Goal: Check status

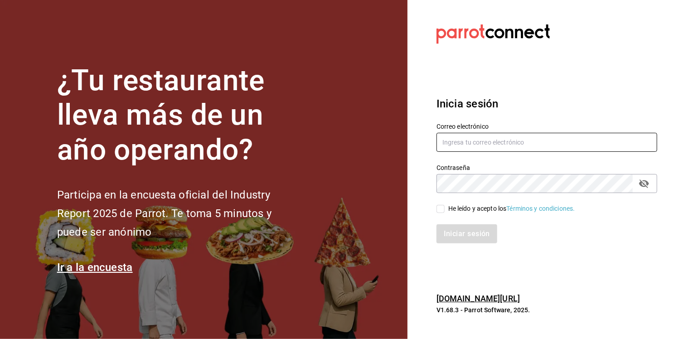
type input "selenevillastrigo@grupobellavista.com.mx"
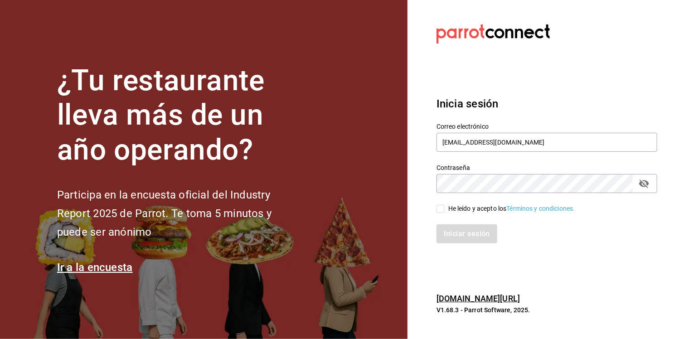
click at [444, 208] on input "He leído y acepto los Términos y condiciones." at bounding box center [441, 209] width 8 height 8
checkbox input "true"
click at [455, 230] on button "Iniciar sesión" at bounding box center [468, 233] width 62 height 19
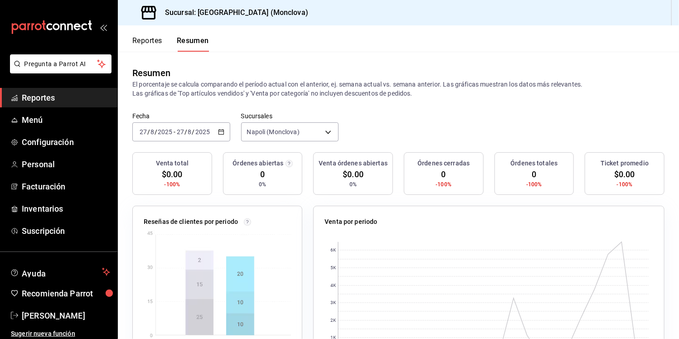
click at [45, 98] on span "Reportes" at bounding box center [66, 98] width 88 height 12
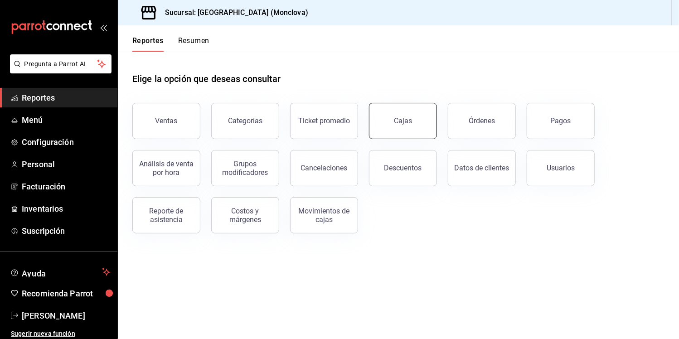
click at [420, 113] on button "Cajas" at bounding box center [403, 121] width 68 height 36
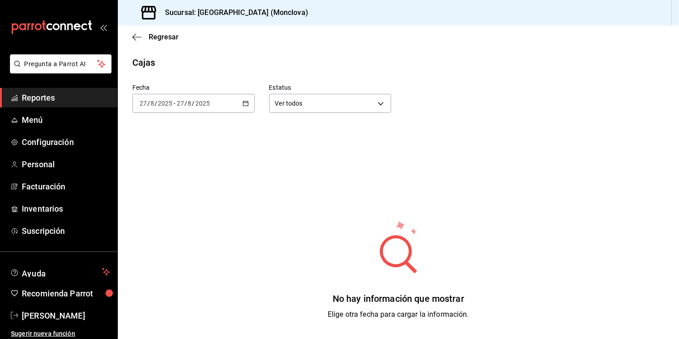
click at [243, 106] on \(Stroke\) "button" at bounding box center [245, 103] width 5 height 5
click at [167, 234] on span "Rango de fechas" at bounding box center [175, 233] width 70 height 10
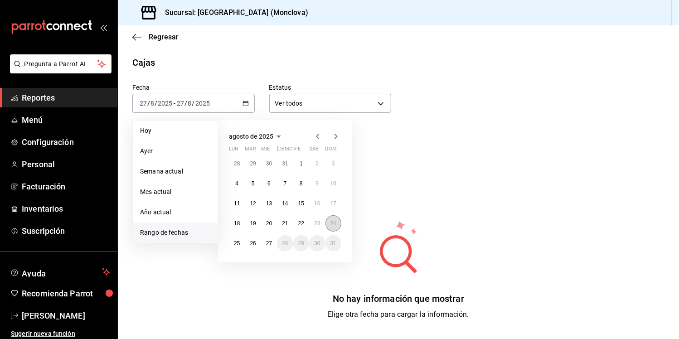
click at [334, 221] on abbr "24" at bounding box center [334, 223] width 6 height 6
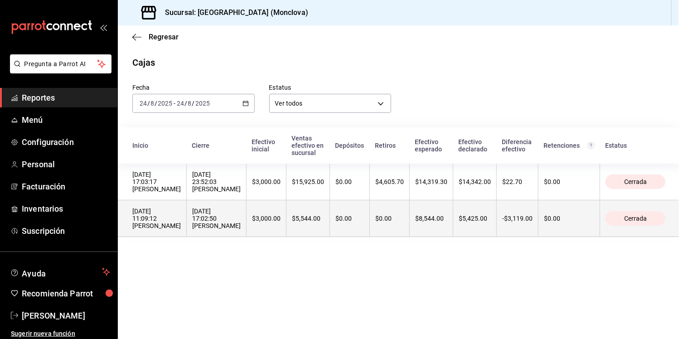
click at [181, 221] on div "[DATE] 11:09:12 [PERSON_NAME]" at bounding box center [156, 219] width 49 height 22
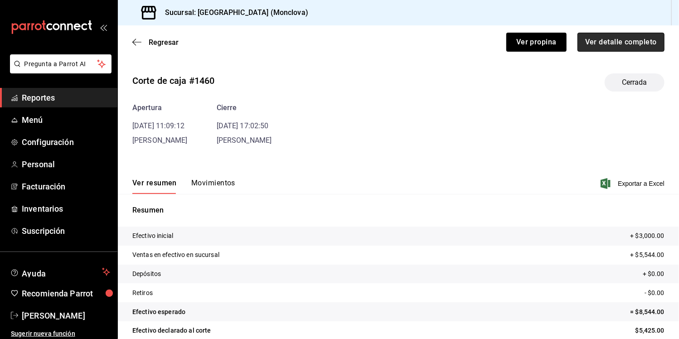
click at [609, 47] on button "Ver detalle completo" at bounding box center [621, 42] width 87 height 19
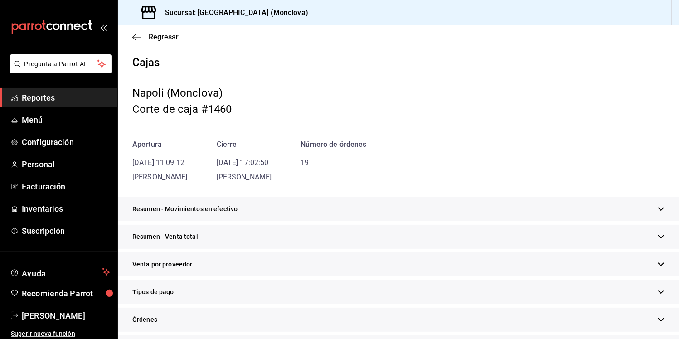
click at [650, 204] on div "Resumen - Movimientos en efectivo" at bounding box center [398, 209] width 561 height 24
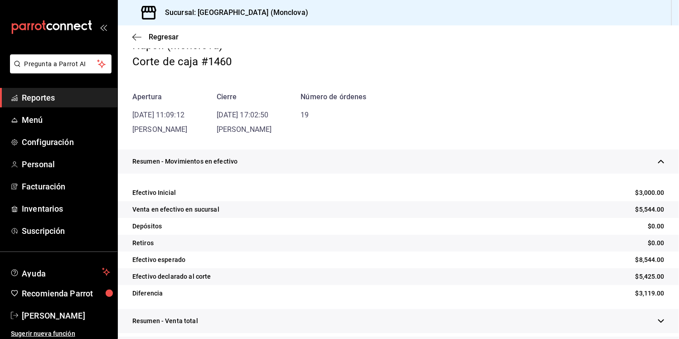
scroll to position [91, 0]
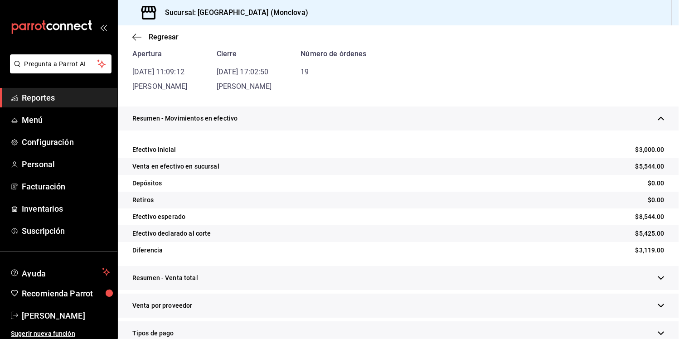
click at [175, 41] on div "Regresar" at bounding box center [398, 36] width 561 height 23
click at [173, 40] on span "Regresar" at bounding box center [164, 37] width 30 height 9
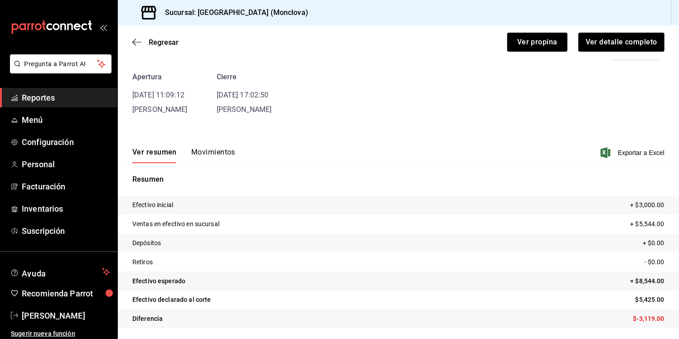
scroll to position [31, 0]
click at [154, 44] on span "Regresar" at bounding box center [164, 42] width 30 height 9
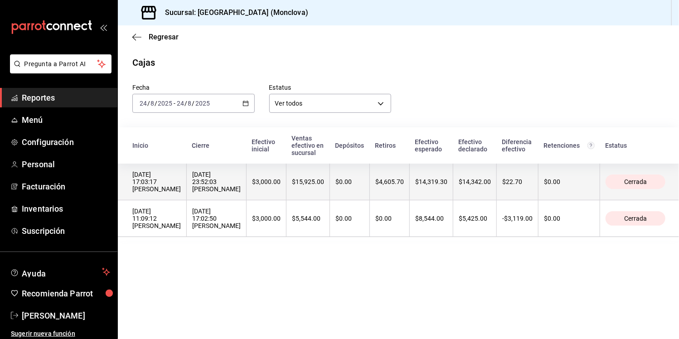
click at [158, 190] on div "[DATE] 17:03:17 [PERSON_NAME]" at bounding box center [156, 182] width 49 height 22
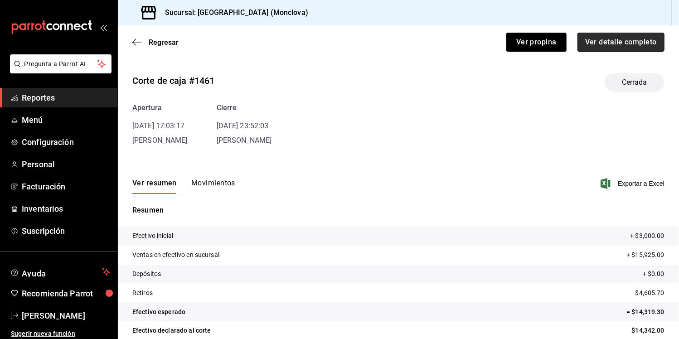
click at [635, 47] on button "Ver detalle completo" at bounding box center [621, 42] width 87 height 19
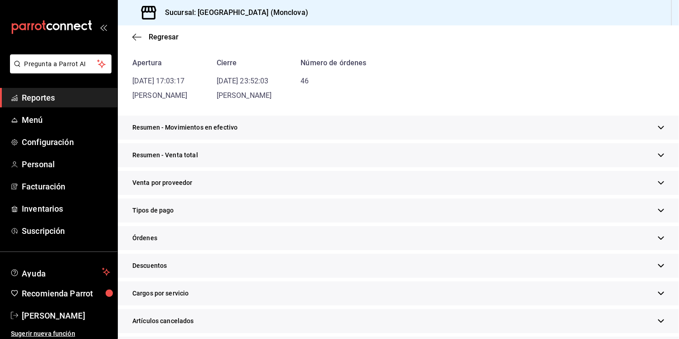
scroll to position [91, 0]
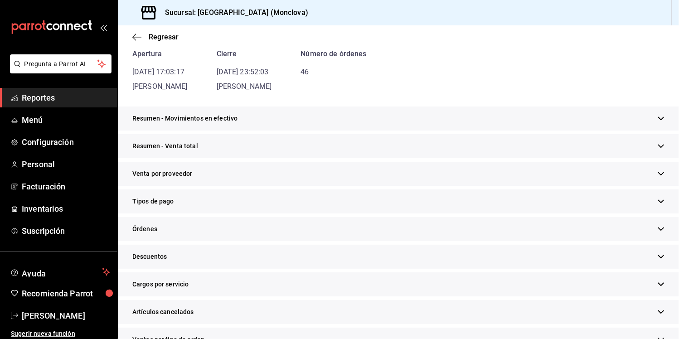
click at [658, 122] on icon "button" at bounding box center [661, 118] width 7 height 7
